Goal: Task Accomplishment & Management: Manage account settings

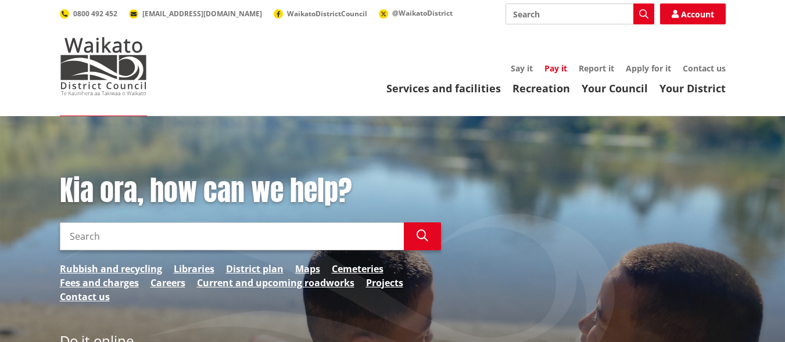
click at [552, 70] on link "Pay it" at bounding box center [555, 68] width 23 height 11
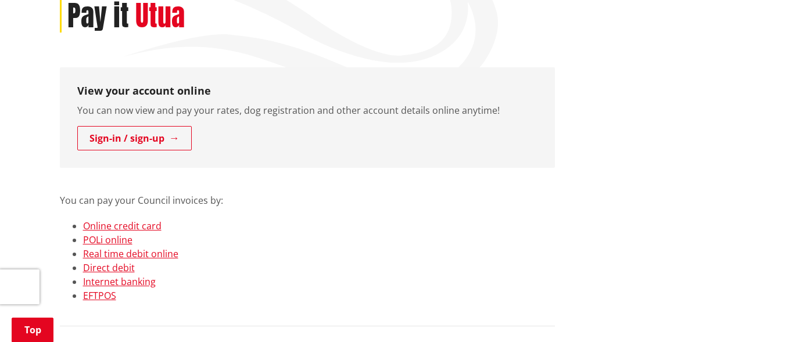
scroll to position [174, 0]
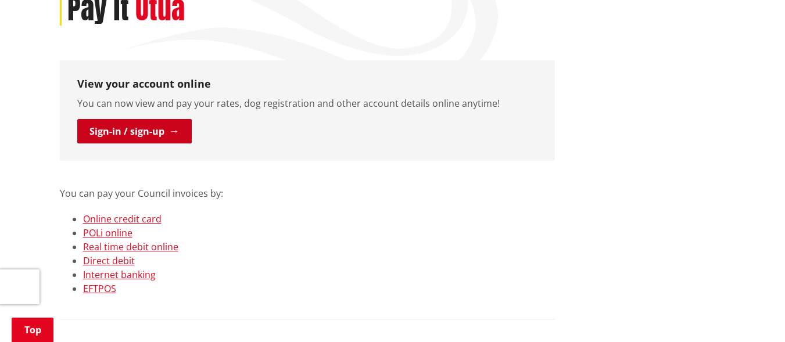
click at [164, 139] on link "Sign-in / sign-up" at bounding box center [134, 131] width 114 height 24
